Goal: Transaction & Acquisition: Download file/media

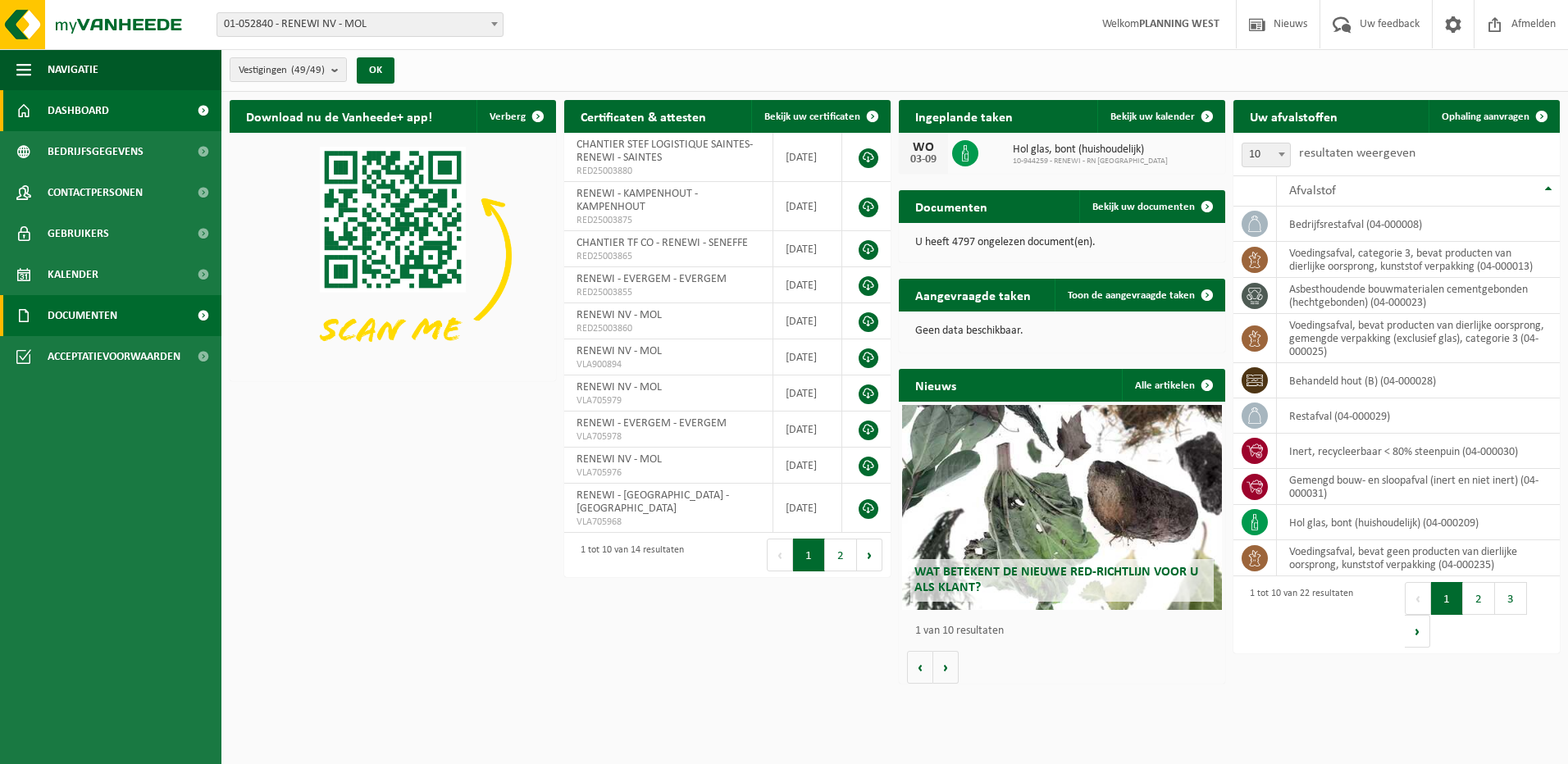
click at [85, 324] on span "Documenten" at bounding box center [82, 316] width 70 height 41
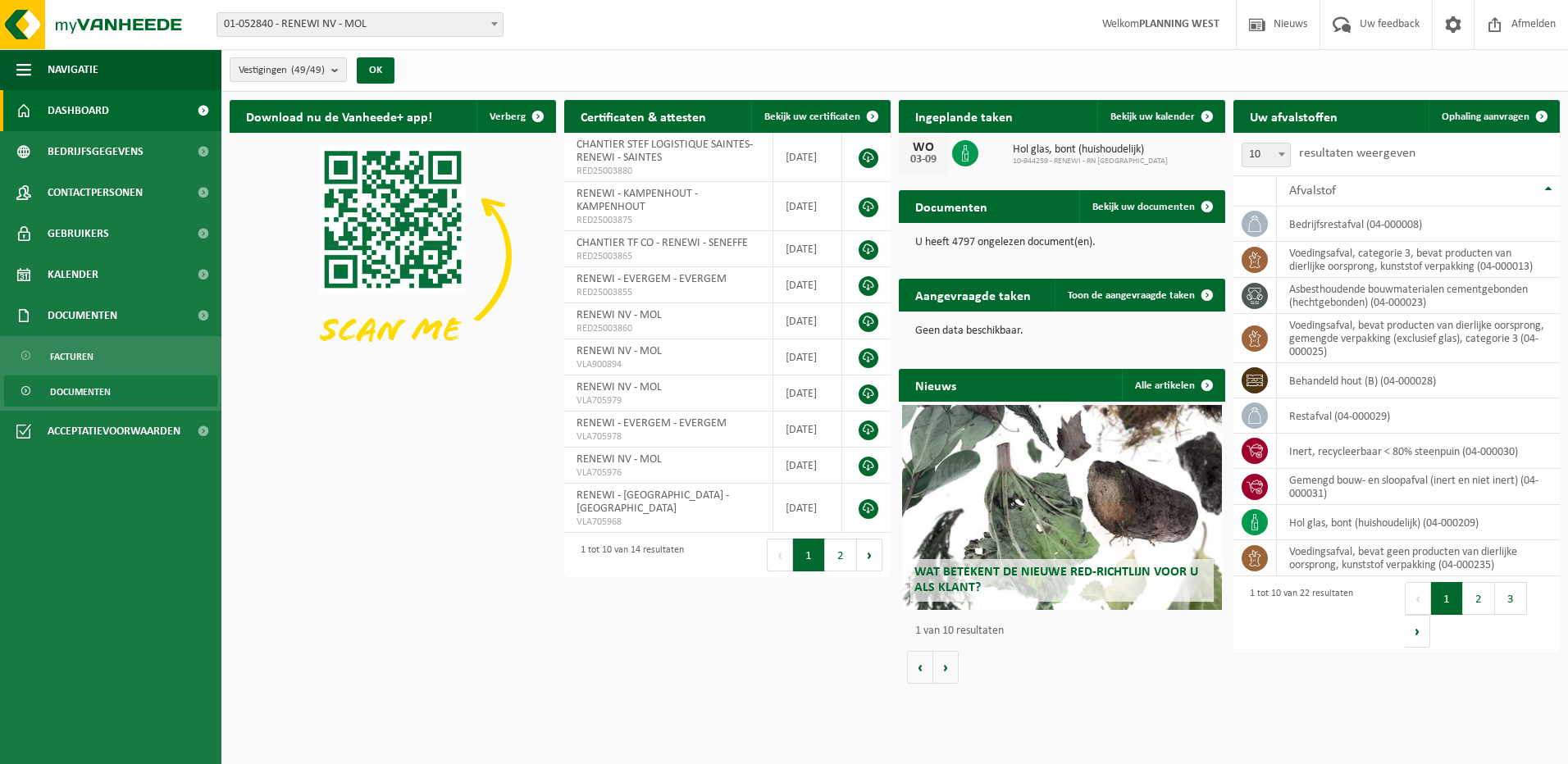
click at [87, 384] on span "Documenten" at bounding box center [81, 392] width 61 height 31
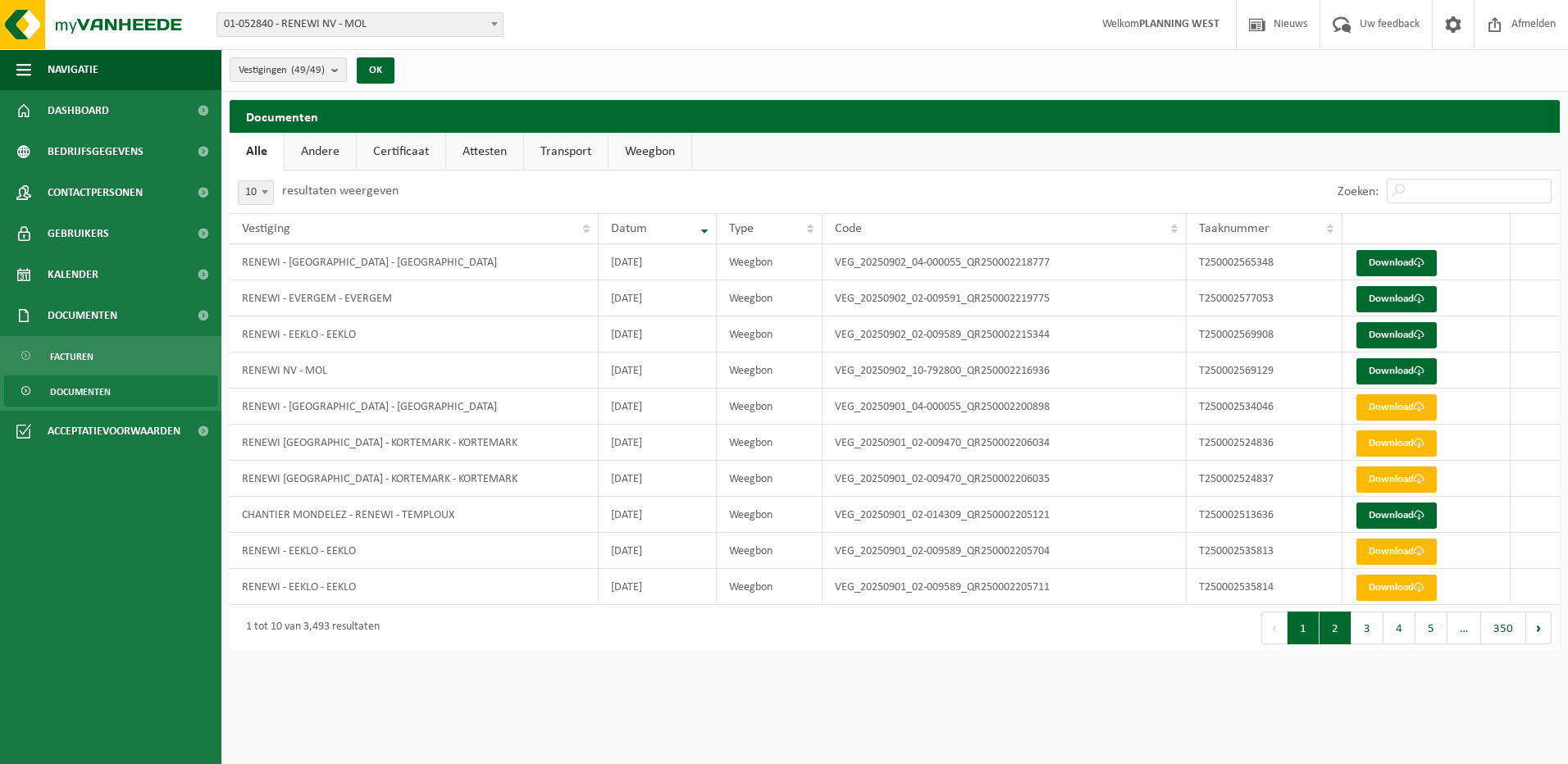
click at [1343, 631] on button "2" at bounding box center [1335, 628] width 32 height 33
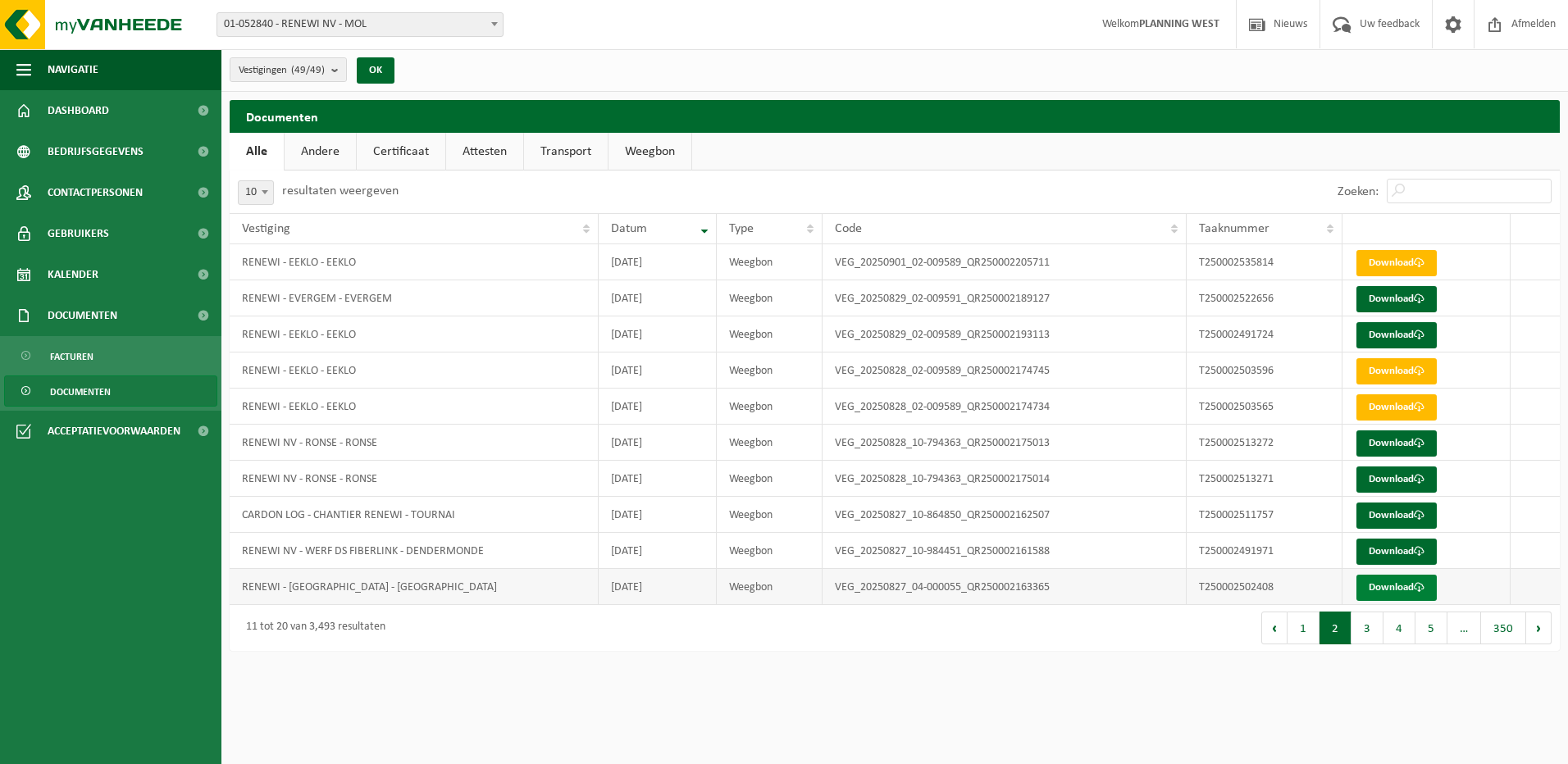
click at [1397, 590] on link "Download" at bounding box center [1397, 588] width 81 height 26
click at [1312, 637] on button "1" at bounding box center [1303, 628] width 32 height 33
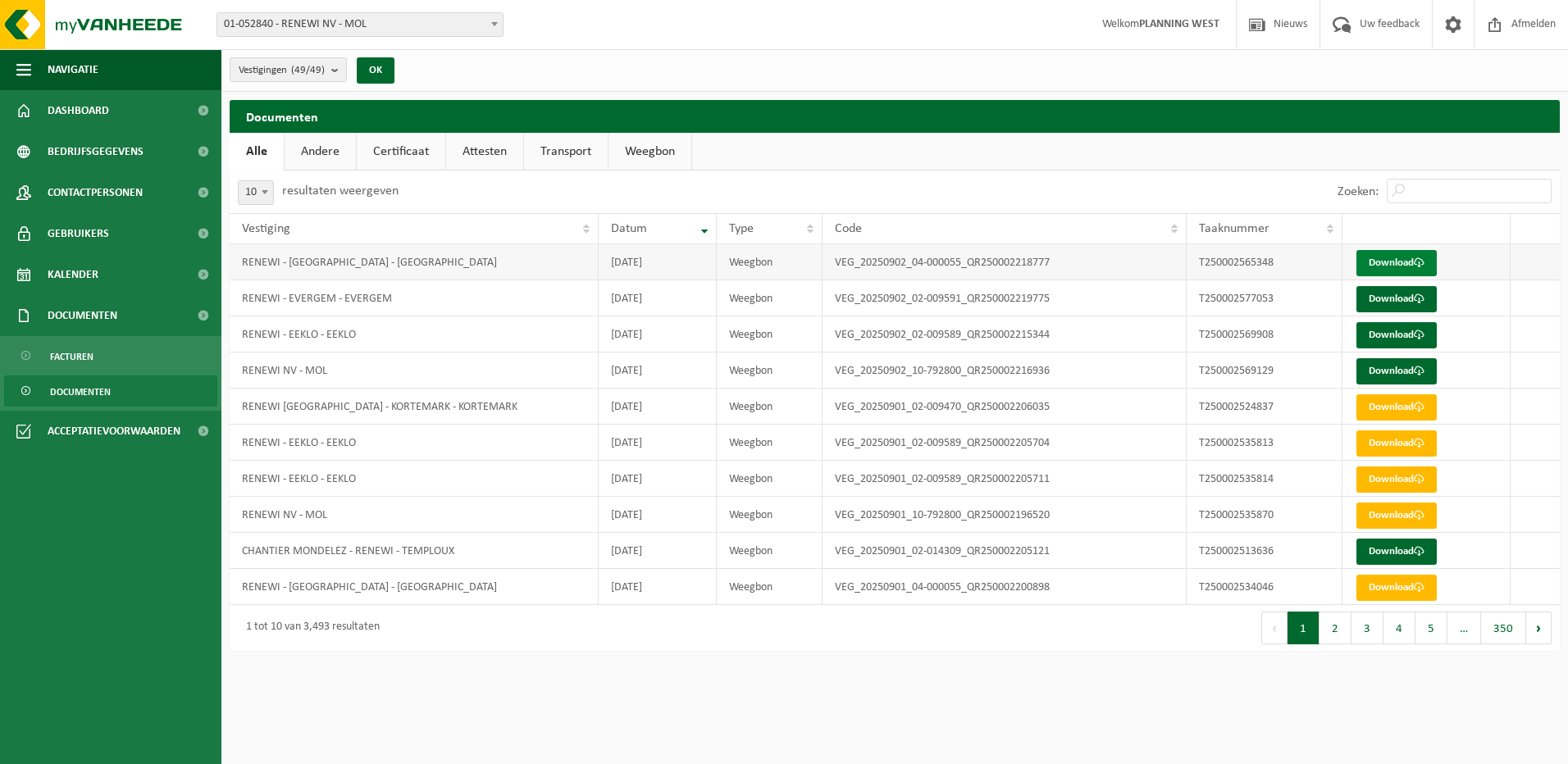
click at [1407, 268] on link "Download" at bounding box center [1397, 263] width 81 height 26
